Goal: Task Accomplishment & Management: Complete application form

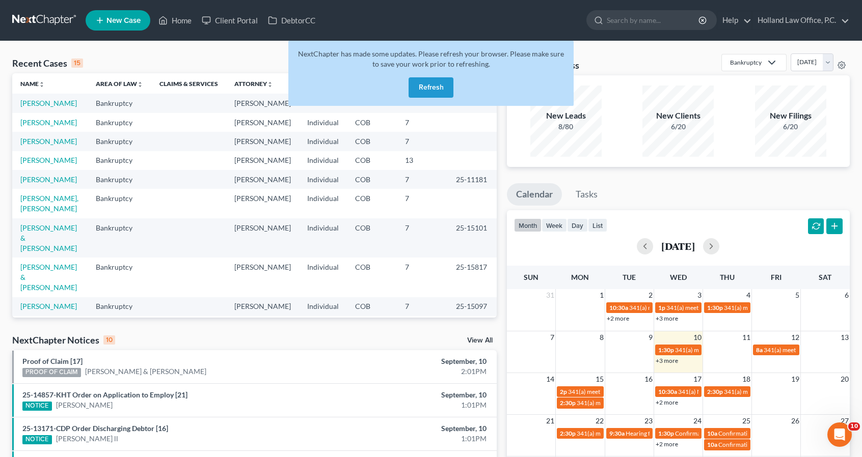
click at [441, 85] on button "Refresh" at bounding box center [430, 87] width 45 height 20
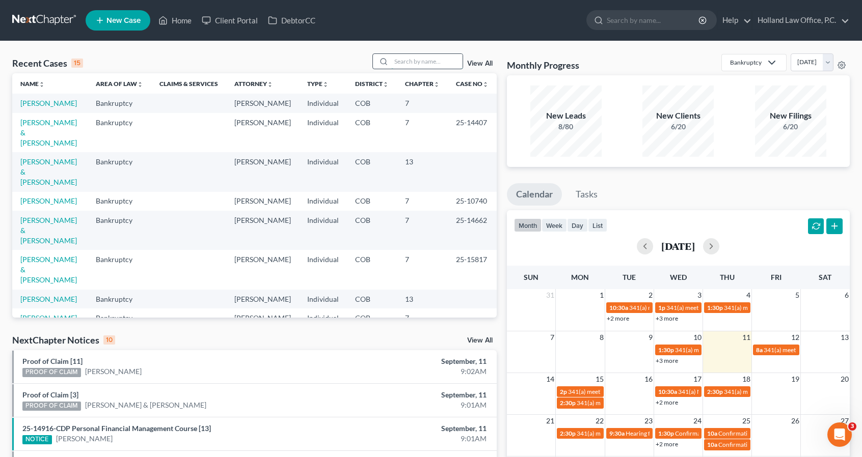
click at [411, 62] on input "search" at bounding box center [426, 61] width 71 height 15
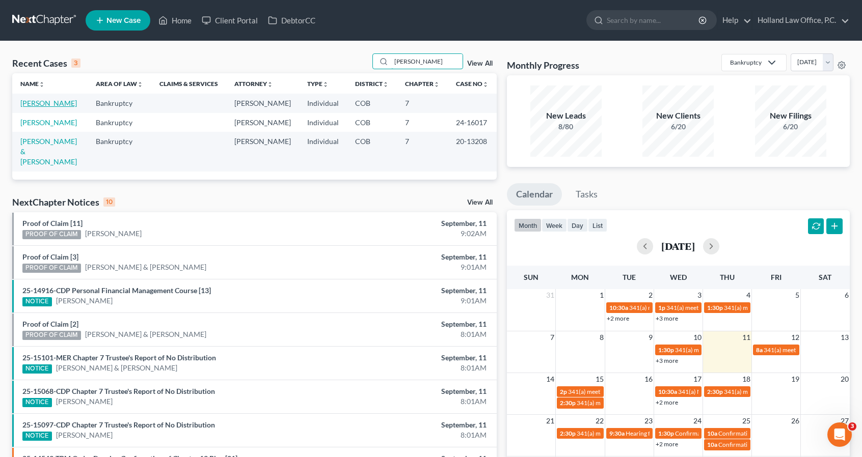
type input "[PERSON_NAME]"
click at [51, 102] on link "[PERSON_NAME]" at bounding box center [48, 103] width 57 height 9
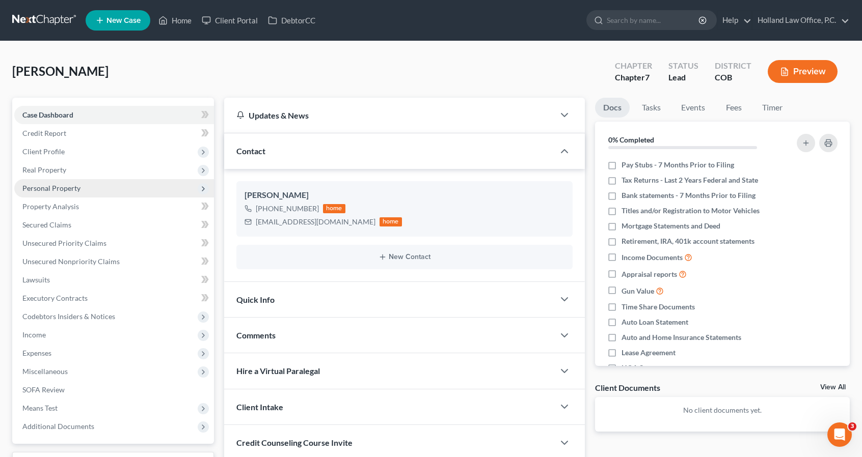
click at [56, 187] on span "Personal Property" at bounding box center [51, 188] width 58 height 9
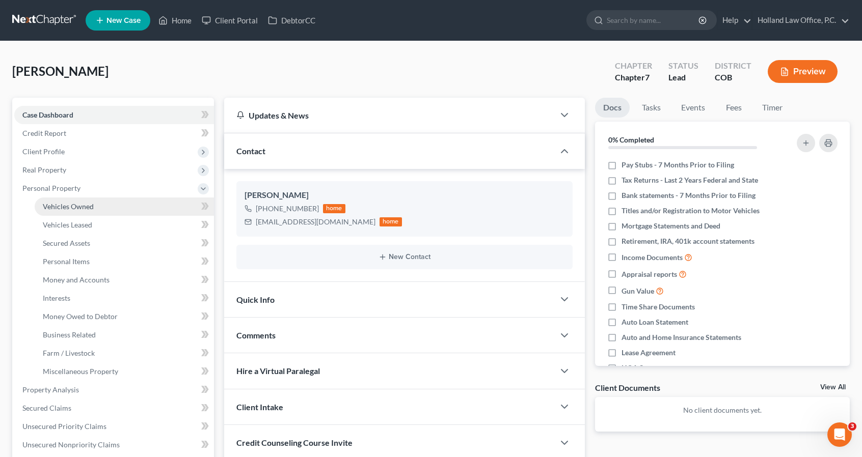
click at [63, 205] on span "Vehicles Owned" at bounding box center [68, 206] width 51 height 9
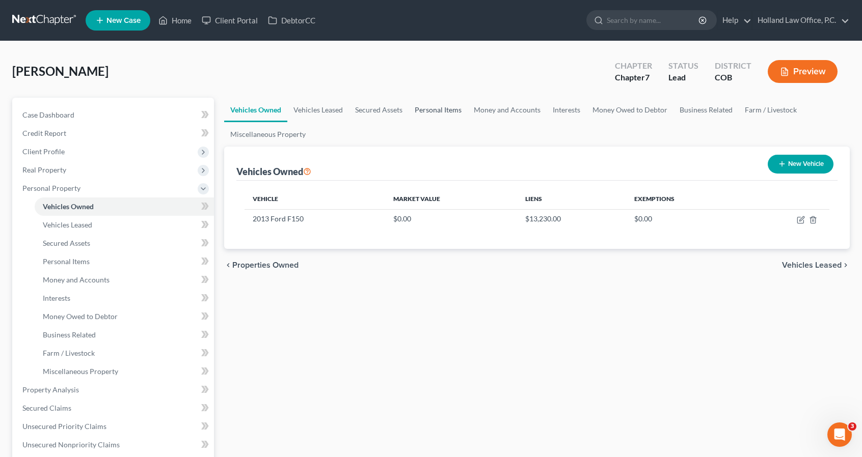
click at [443, 118] on link "Personal Items" at bounding box center [437, 110] width 59 height 24
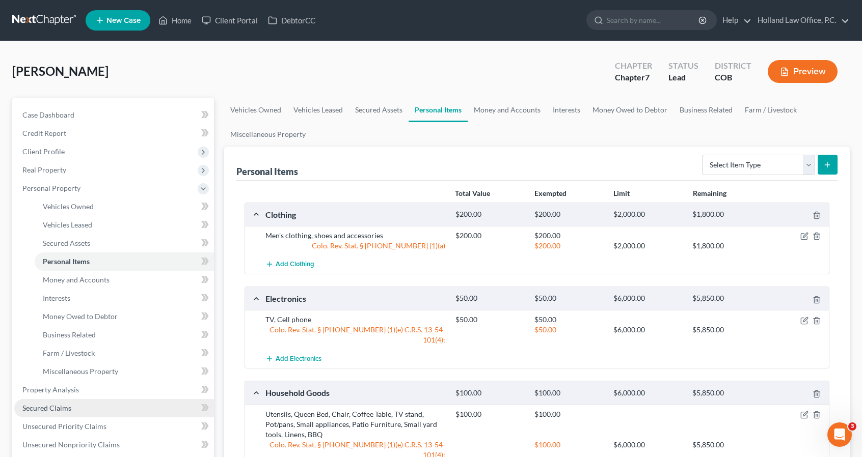
click at [89, 411] on link "Secured Claims" at bounding box center [114, 408] width 200 height 18
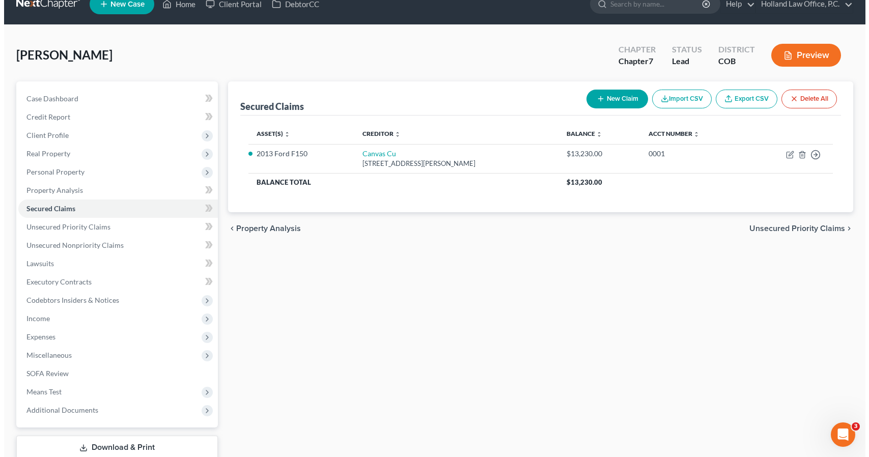
scroll to position [82, 0]
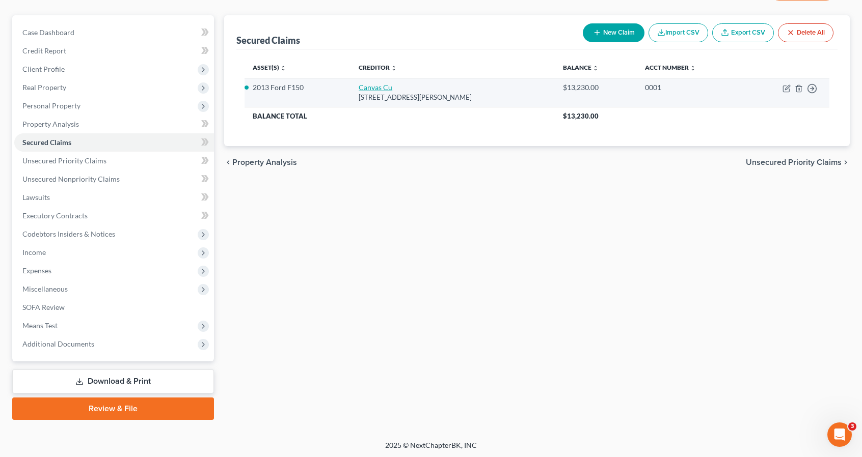
click at [367, 87] on link "Canvas Cu" at bounding box center [375, 87] width 34 height 9
select select "5"
select select "0"
select select "5"
select select "2"
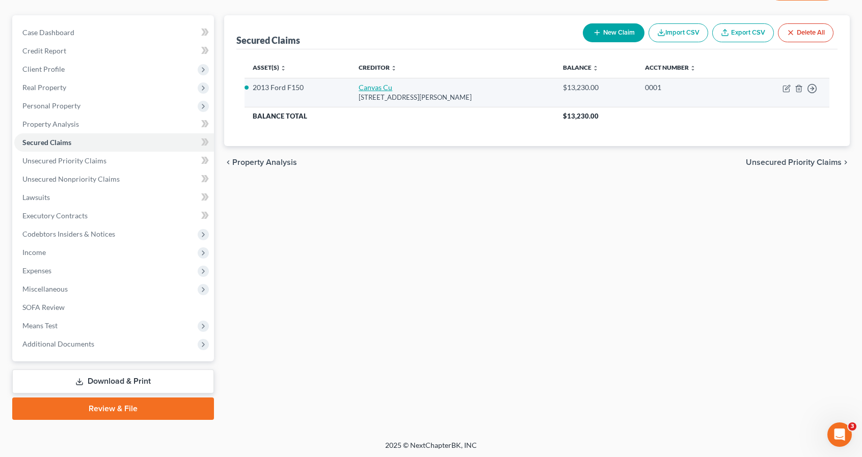
select select "0"
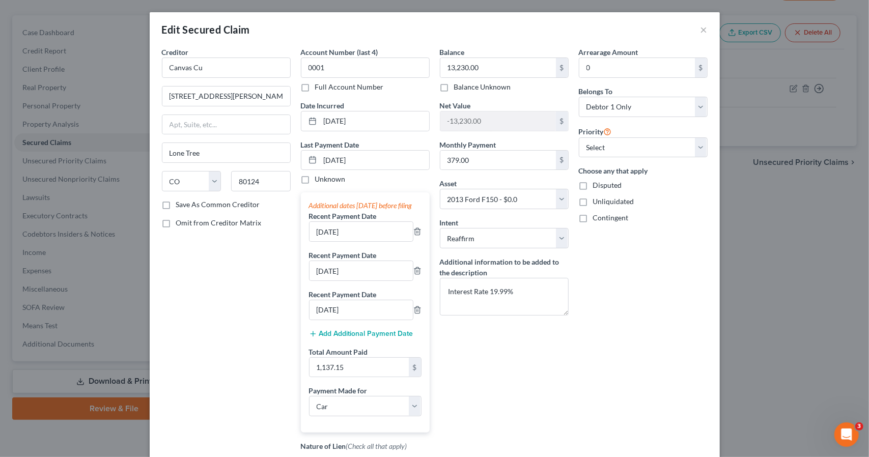
click at [624, 386] on div "Arrearage Amount 0 $ Belongs To * Select Debtor 1 Only Debtor 2 Only Debtor 1 A…" at bounding box center [643, 290] width 139 height 486
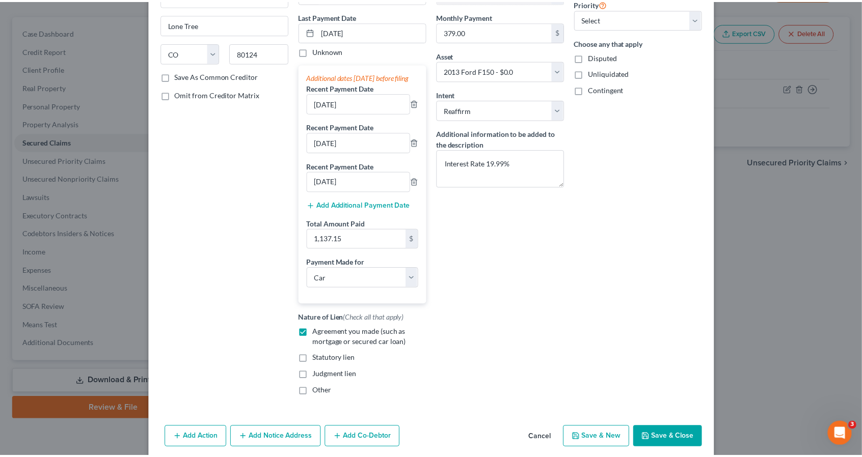
scroll to position [155, 0]
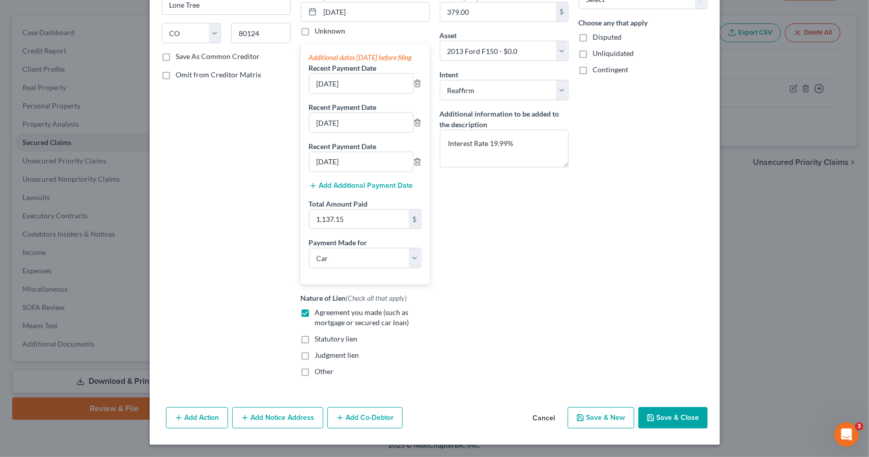
click at [659, 408] on button "Save & Close" at bounding box center [673, 417] width 69 height 21
select select
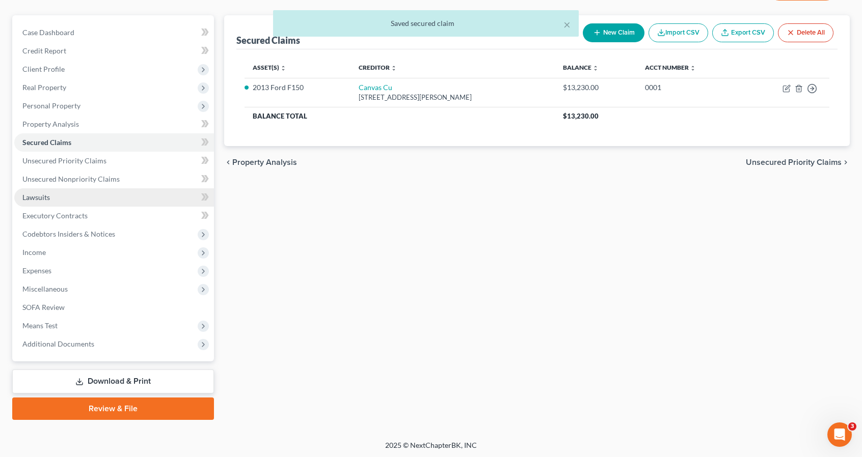
click at [110, 204] on link "Lawsuits" at bounding box center [114, 197] width 200 height 18
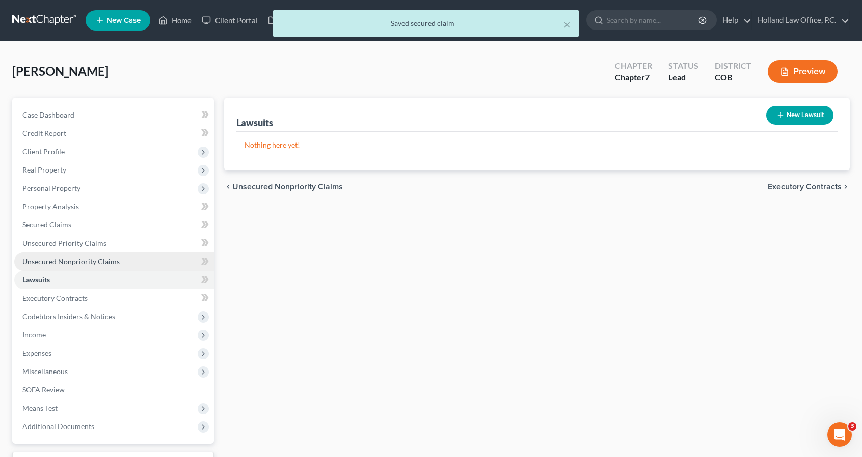
click at [76, 265] on span "Unsecured Nonpriority Claims" at bounding box center [70, 261] width 97 height 9
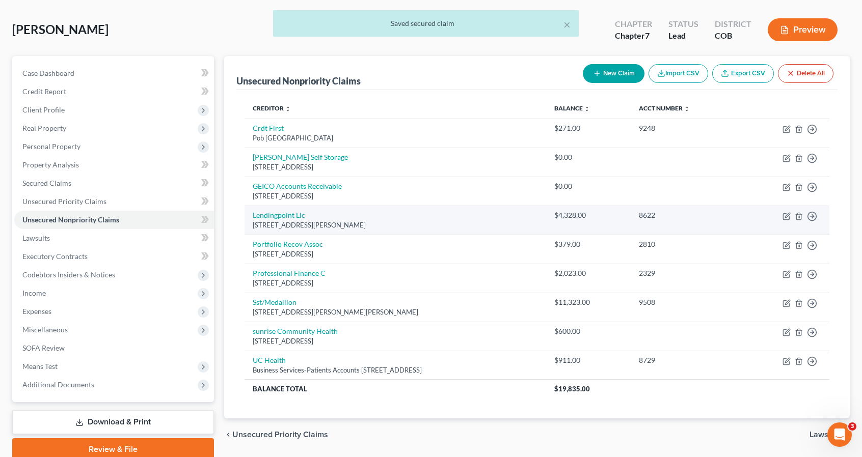
scroll to position [61, 0]
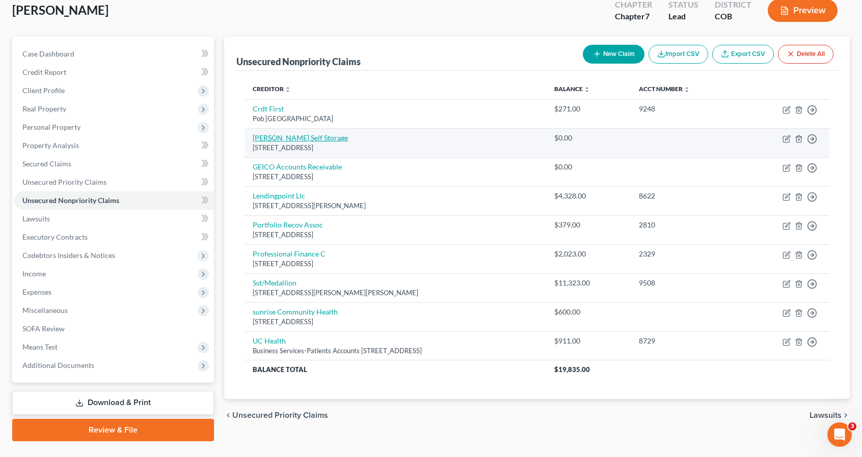
click at [288, 133] on link "Evans Self Storage" at bounding box center [300, 137] width 95 height 9
select select "5"
select select "0"
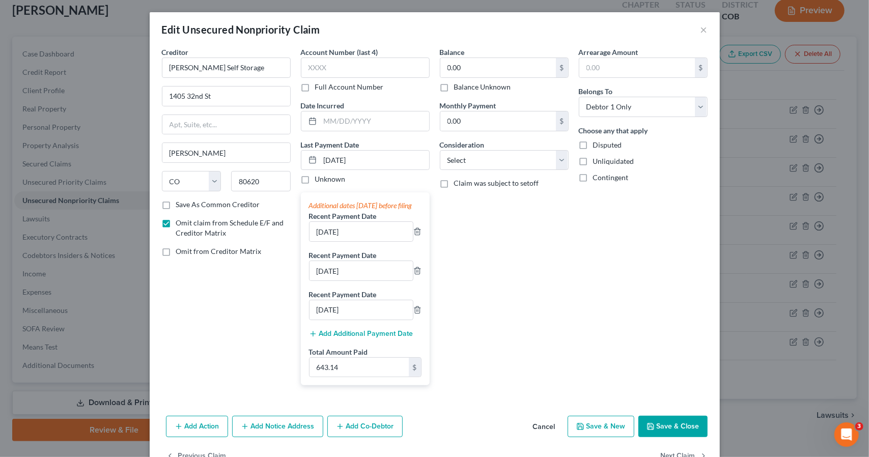
click at [690, 437] on button "Save & Close" at bounding box center [673, 426] width 69 height 21
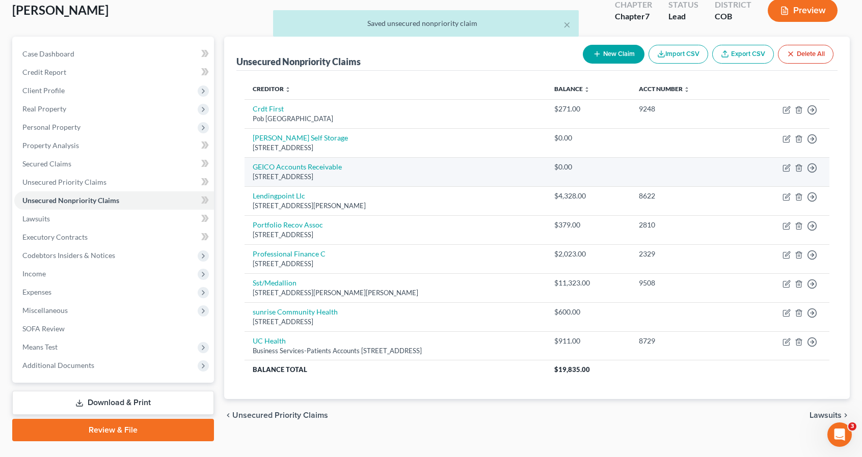
drag, startPoint x: 313, startPoint y: 167, endPoint x: 285, endPoint y: 173, distance: 29.2
click at [285, 173] on div "PO Box 9130, Macon, GA 31208" at bounding box center [395, 177] width 285 height 10
click at [285, 171] on td "GEICO Accounts Receivable PO Box 9130, Macon, GA 31208" at bounding box center [394, 171] width 301 height 29
click at [285, 168] on link "GEICO Accounts Receivable" at bounding box center [297, 166] width 89 height 9
select select "10"
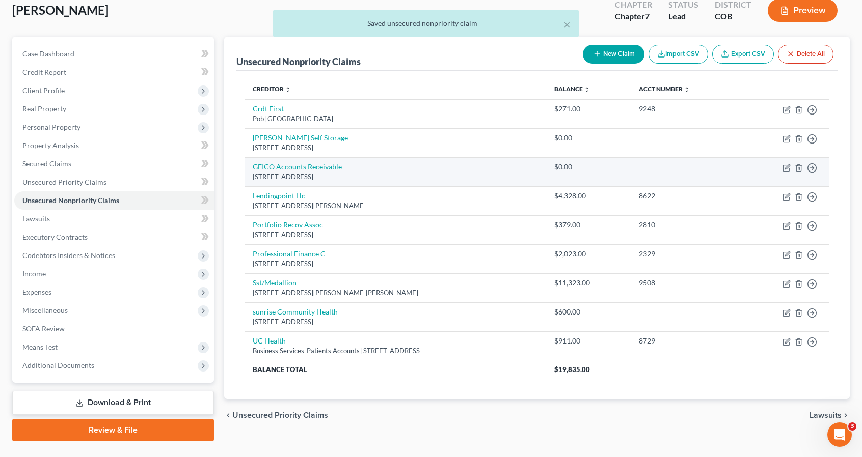
select select "0"
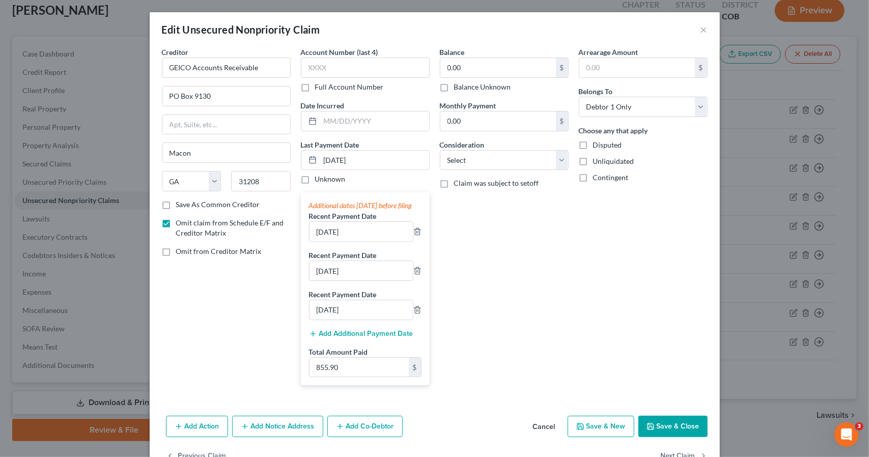
click at [678, 437] on button "Save & Close" at bounding box center [673, 426] width 69 height 21
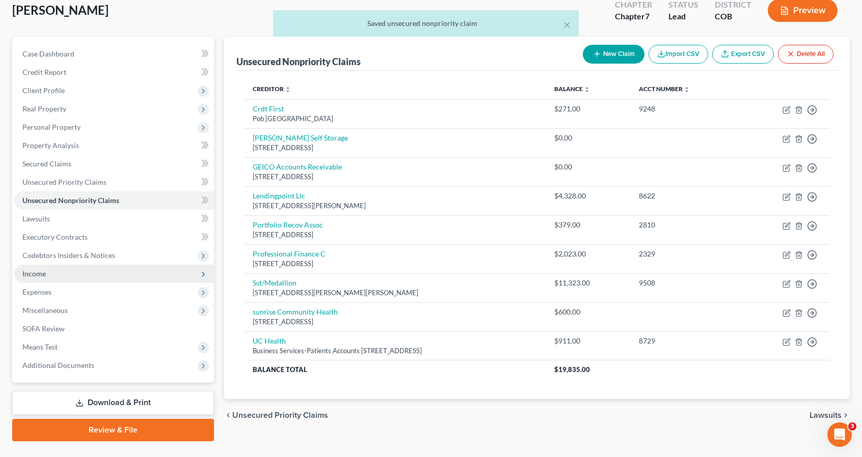
click at [82, 272] on span "Income" at bounding box center [114, 274] width 200 height 18
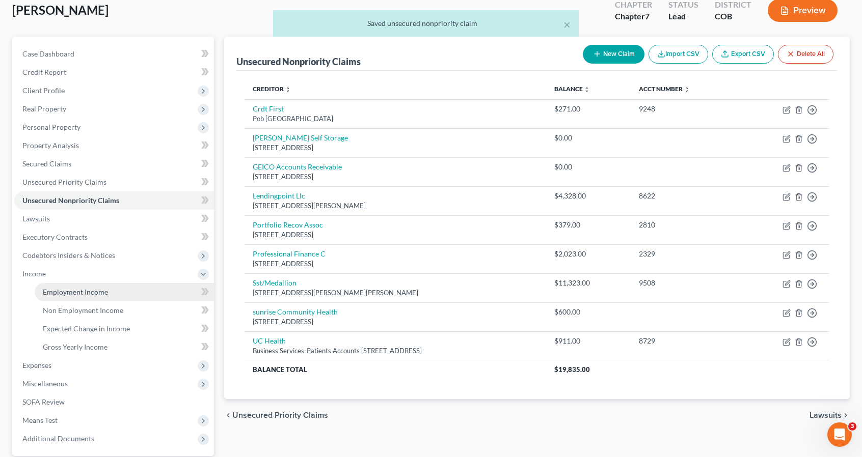
click at [104, 294] on span "Employment Income" at bounding box center [75, 292] width 65 height 9
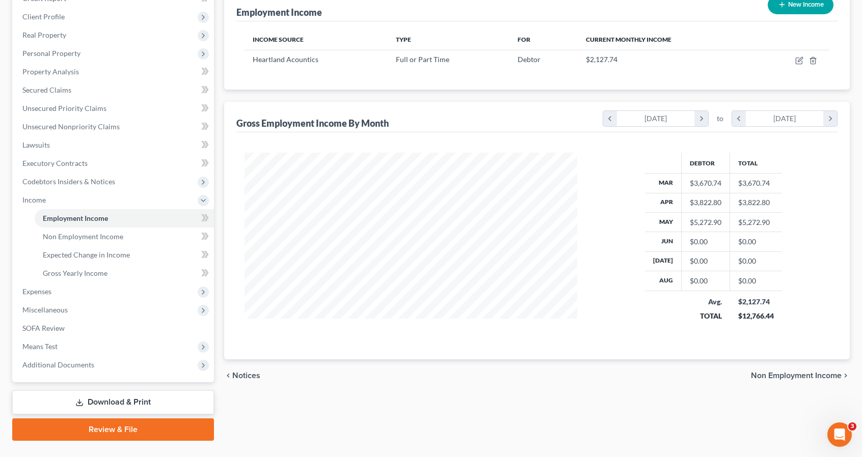
scroll to position [115, 0]
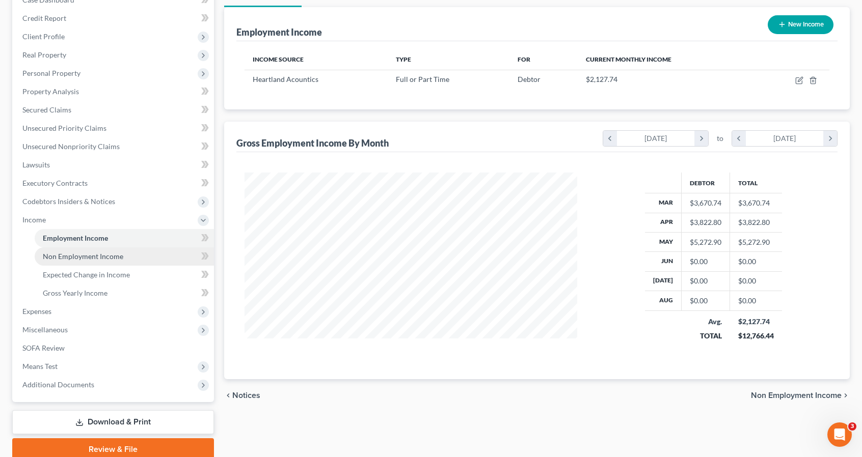
click at [147, 255] on link "Non Employment Income" at bounding box center [124, 256] width 179 height 18
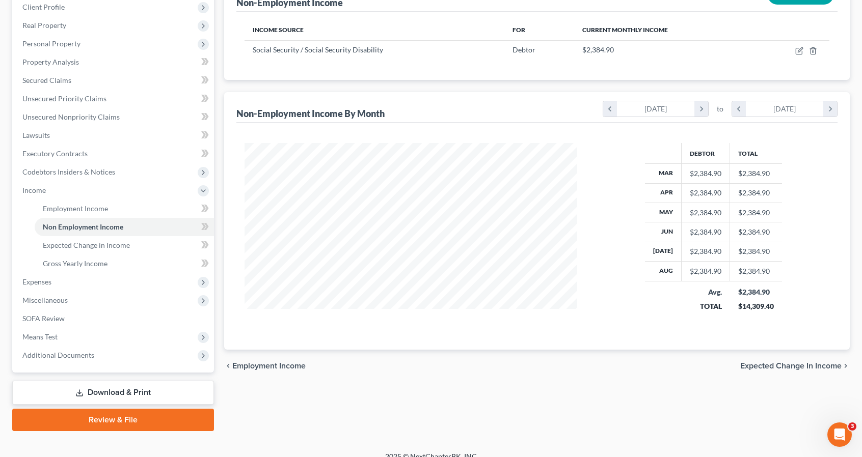
scroll to position [156, 0]
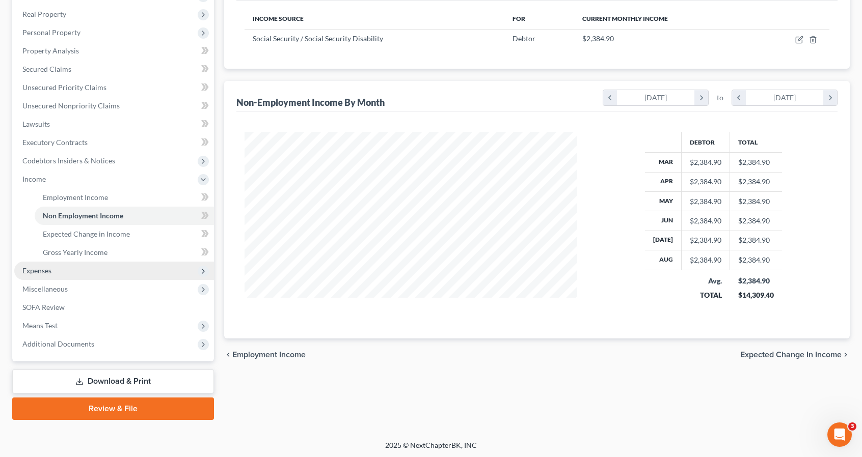
click at [89, 270] on span "Expenses" at bounding box center [114, 271] width 200 height 18
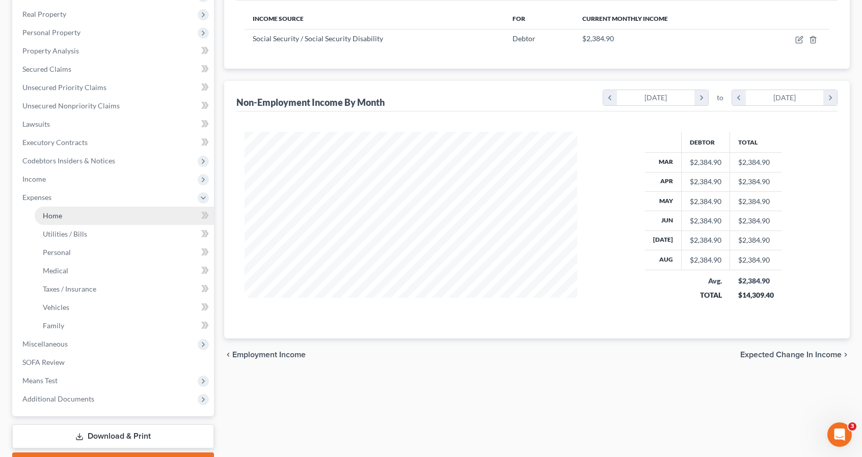
click at [108, 211] on link "Home" at bounding box center [124, 216] width 179 height 18
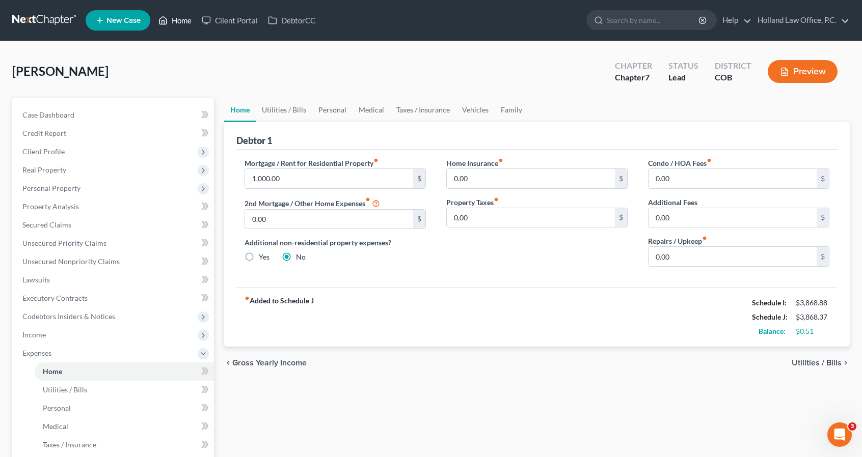
click at [181, 20] on link "Home" at bounding box center [174, 20] width 43 height 18
